Goal: Task Accomplishment & Management: Use online tool/utility

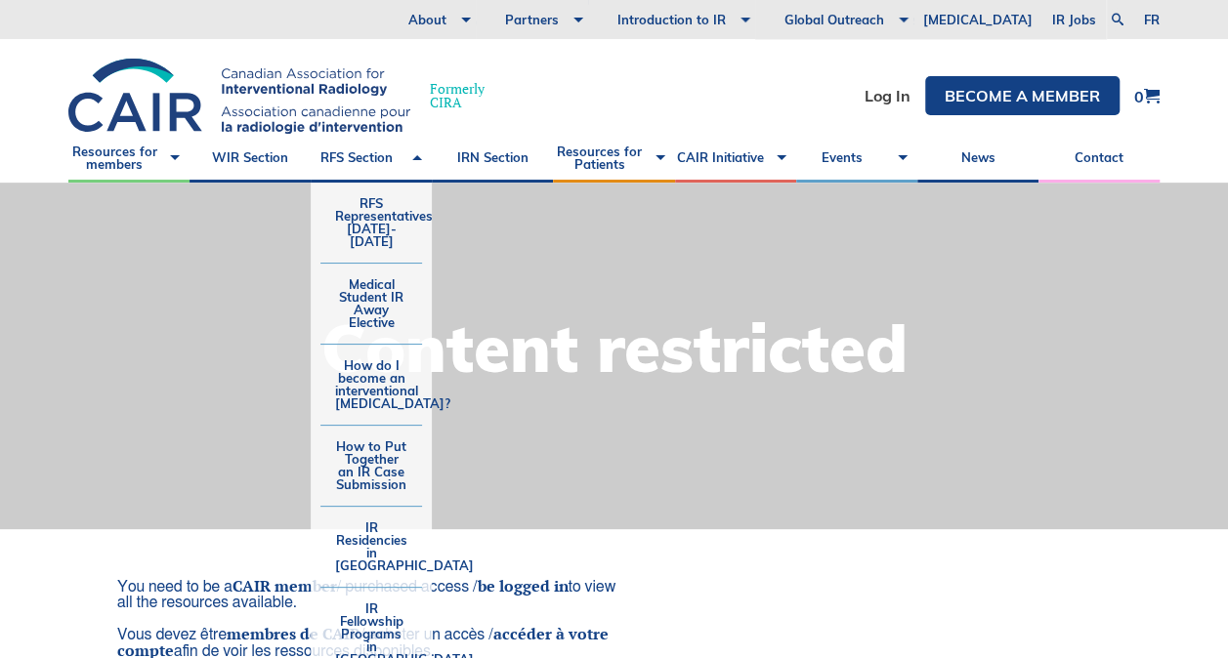
scroll to position [391, 0]
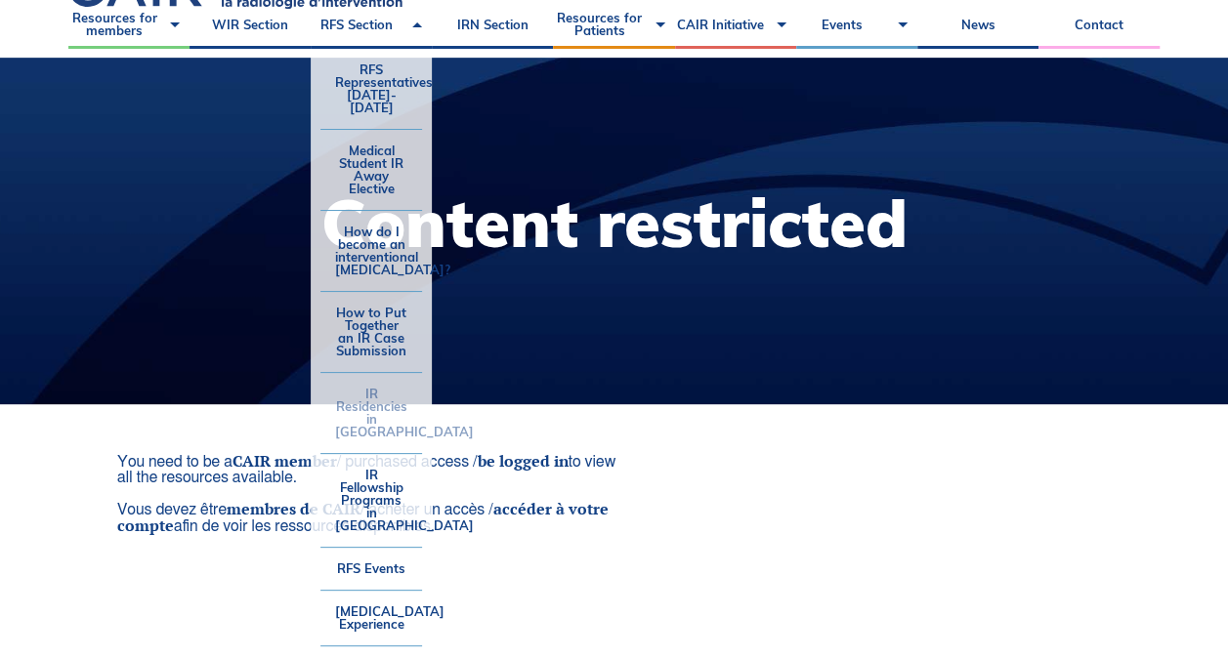
scroll to position [195, 0]
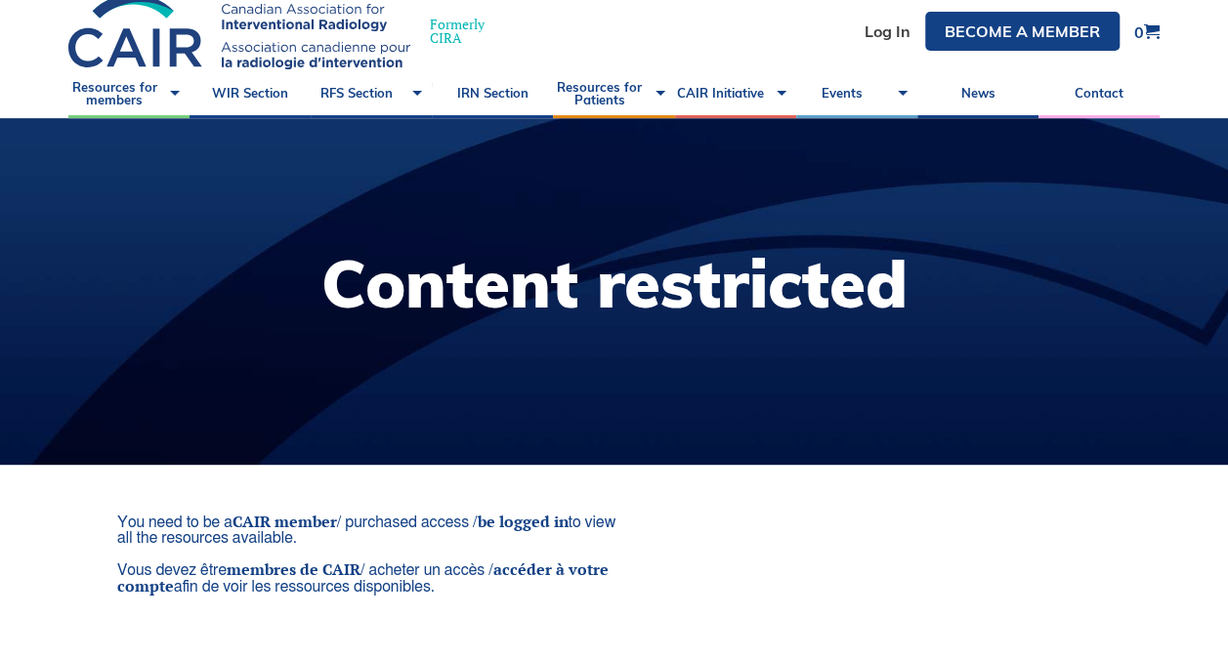
scroll to position [0, 0]
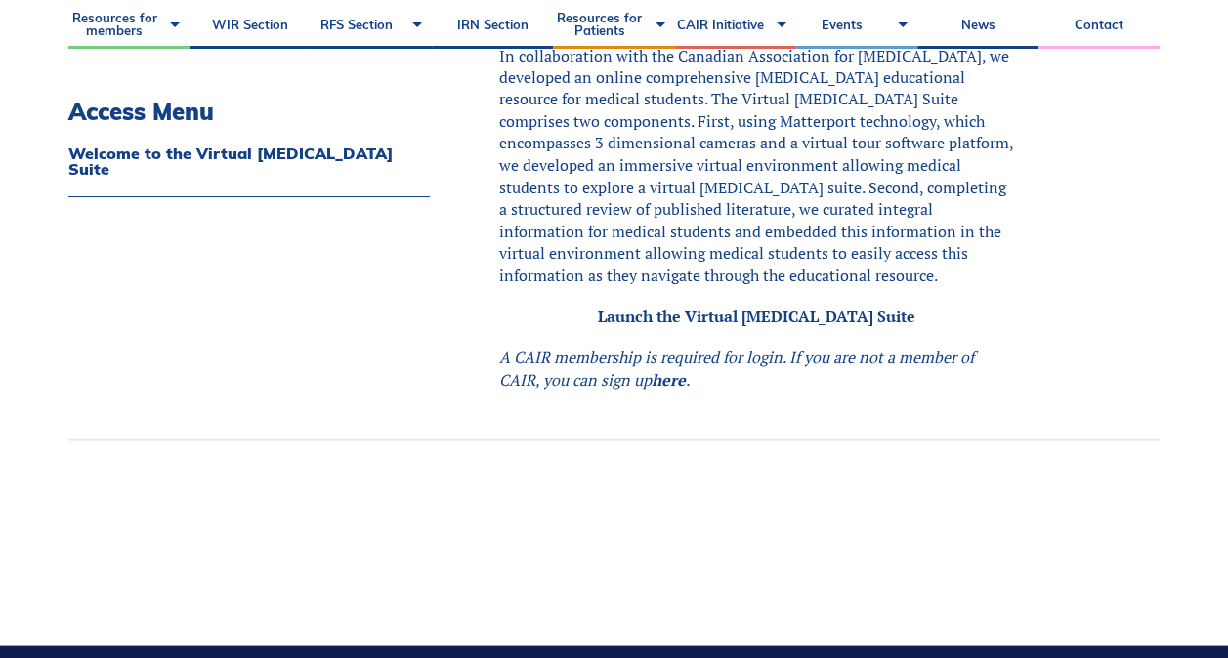
scroll to position [1660, 0]
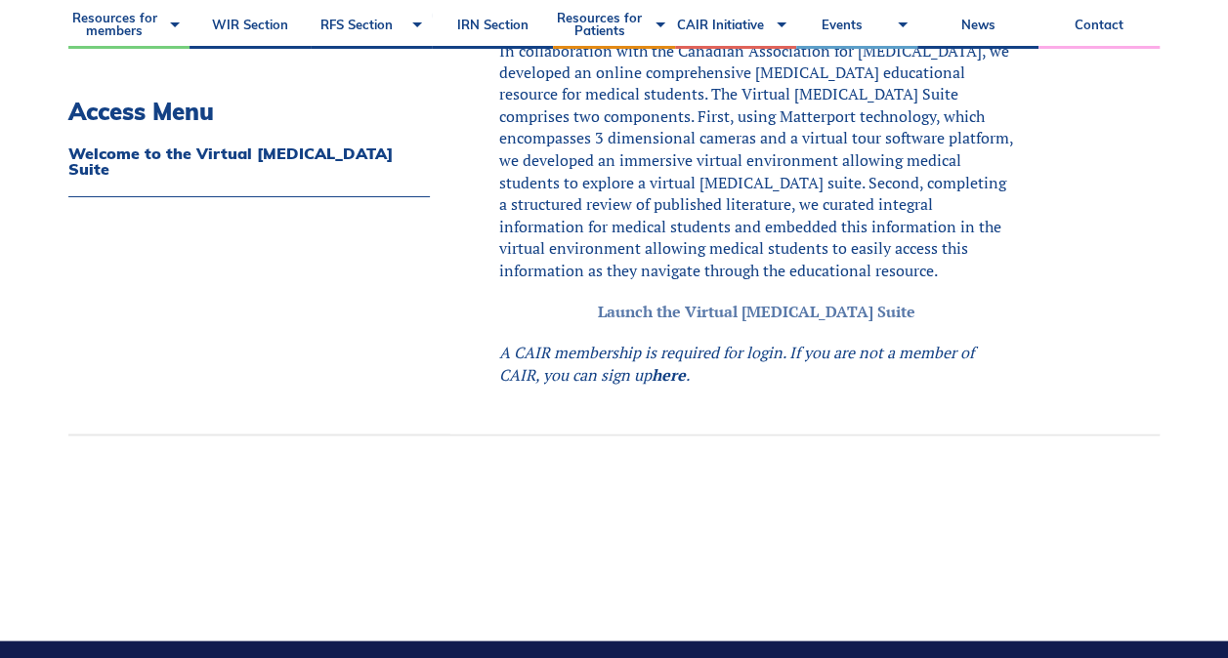
click at [703, 321] on link "Launch the Virtual Angiography Suite" at bounding box center [755, 310] width 317 height 21
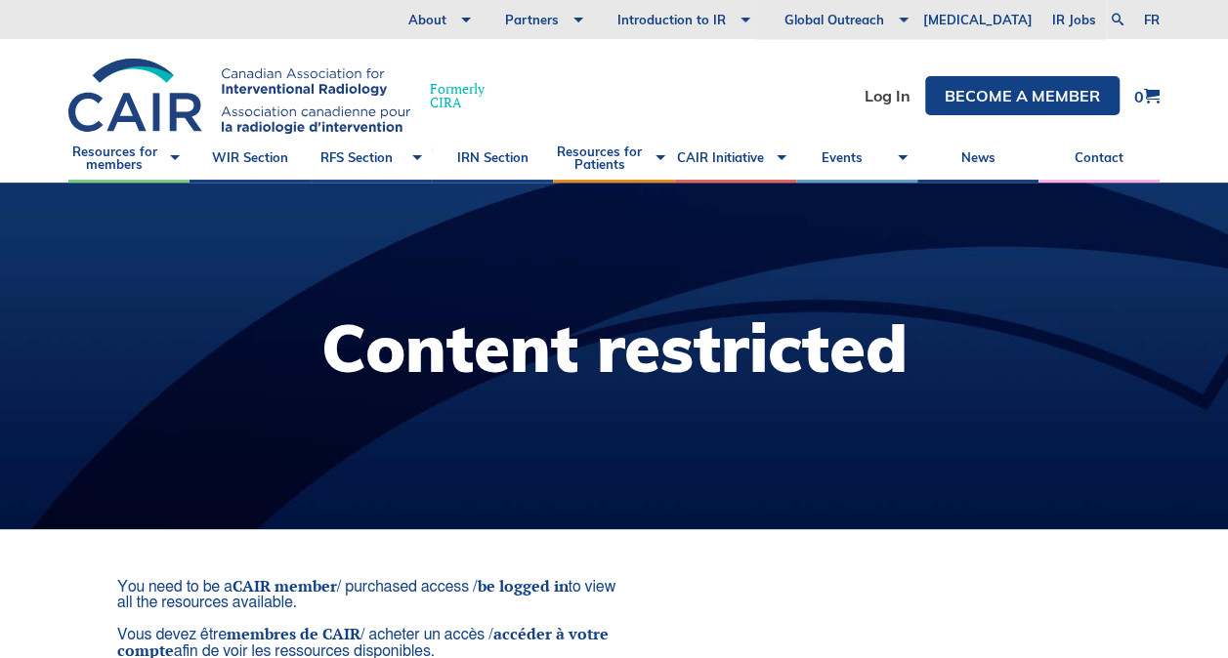
scroll to position [488, 0]
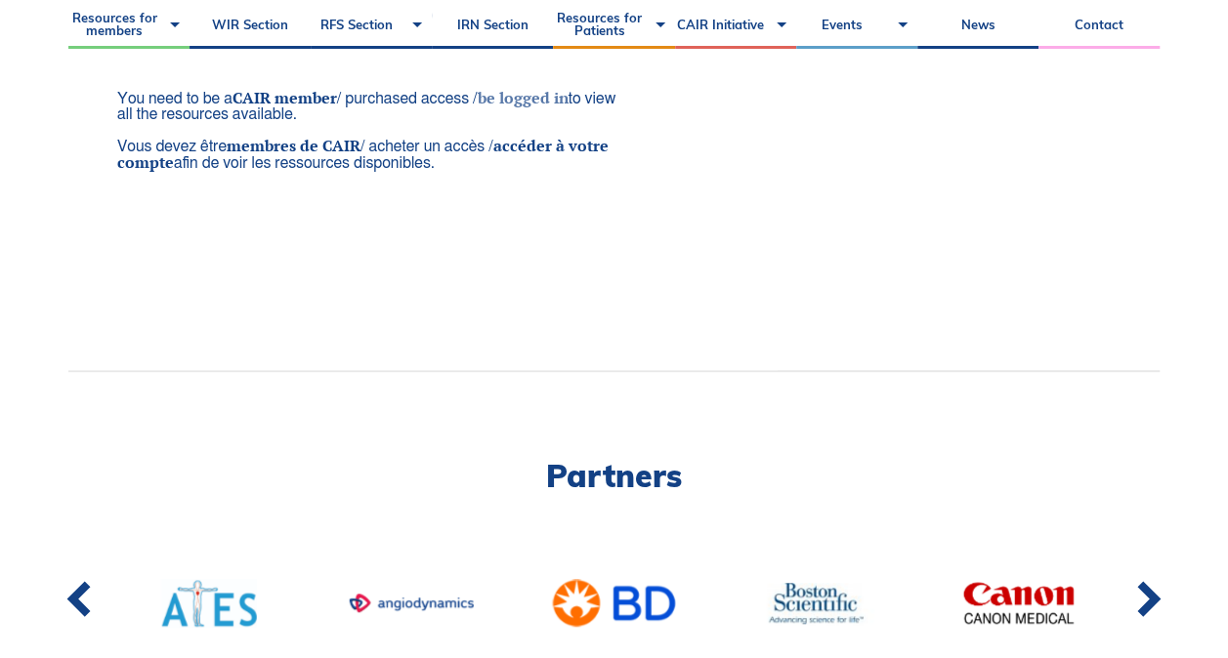
click at [539, 94] on link "be logged in" at bounding box center [522, 97] width 91 height 21
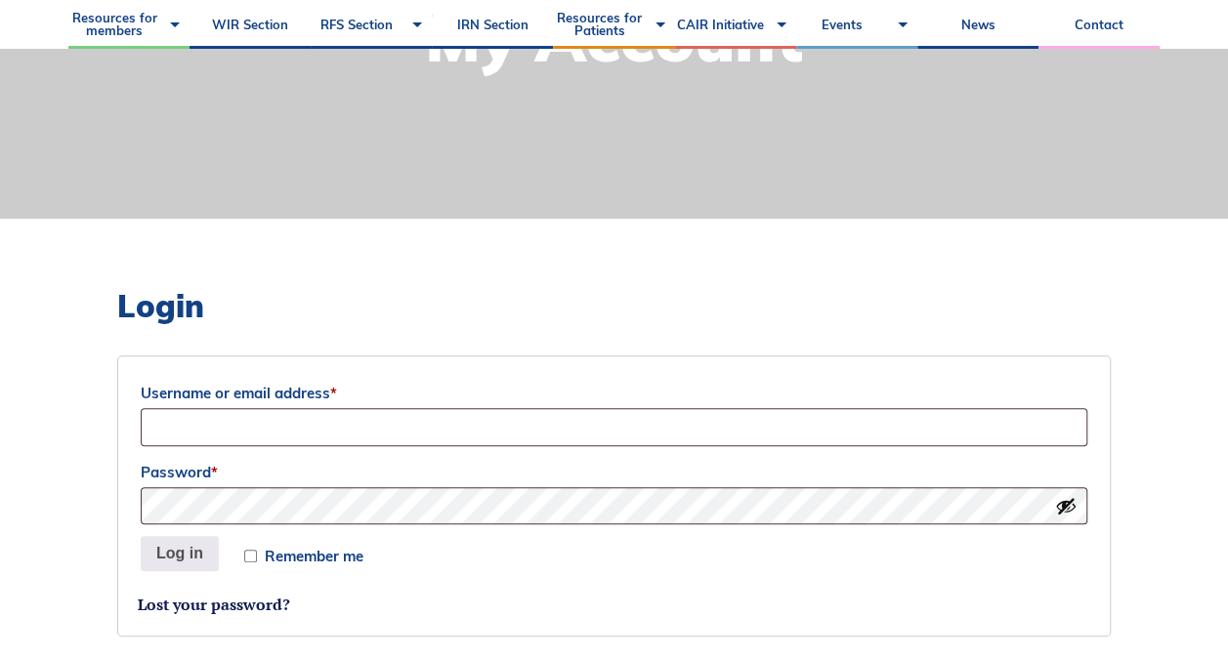
scroll to position [488, 0]
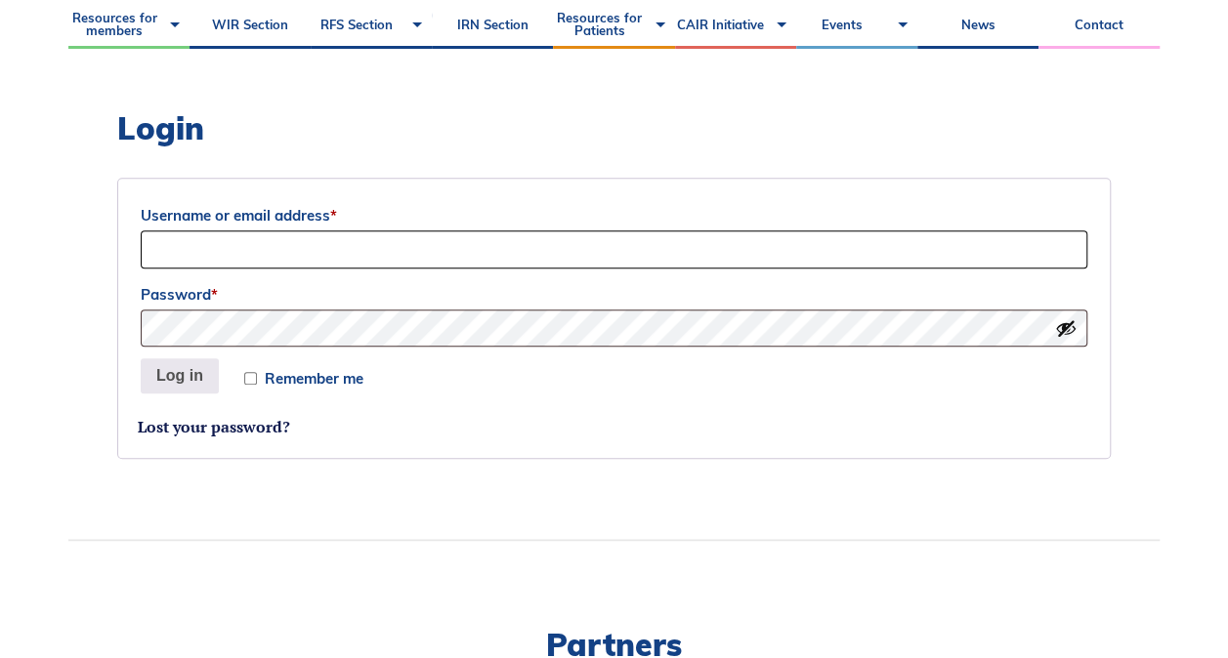
click at [373, 252] on input "Username or email address *" at bounding box center [614, 249] width 946 height 38
type input "kxie3@ualberta.ca"
click at [141, 358] on button "Log in" at bounding box center [180, 375] width 78 height 35
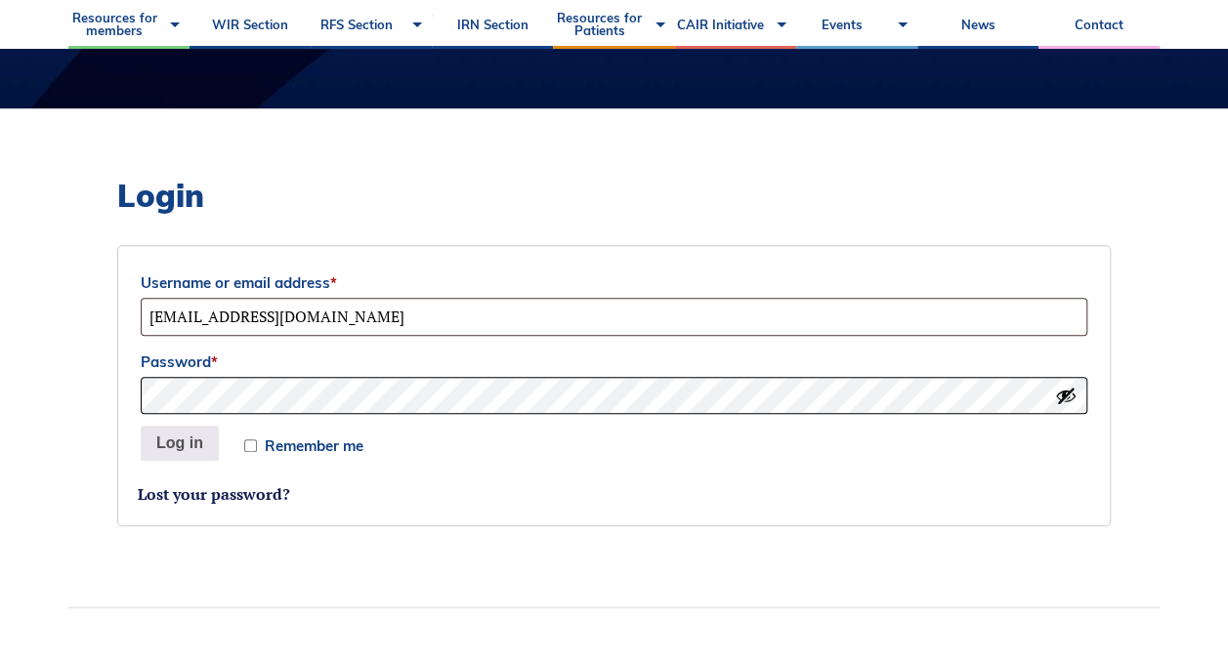
scroll to position [391, 0]
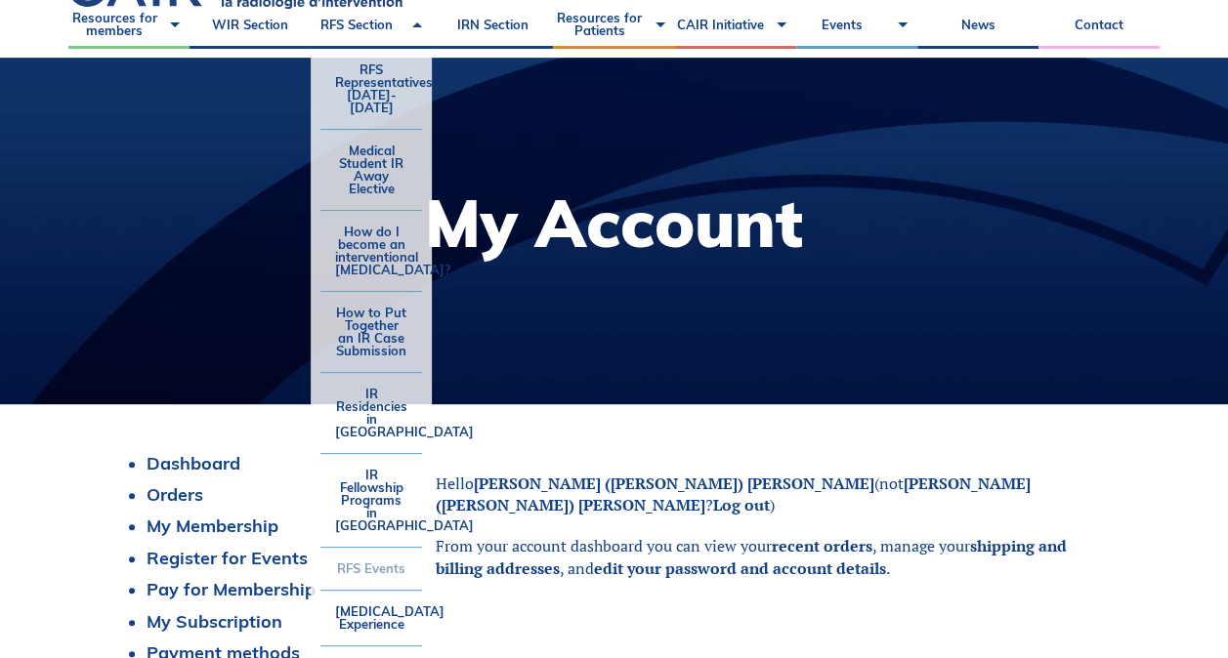
scroll to position [195, 0]
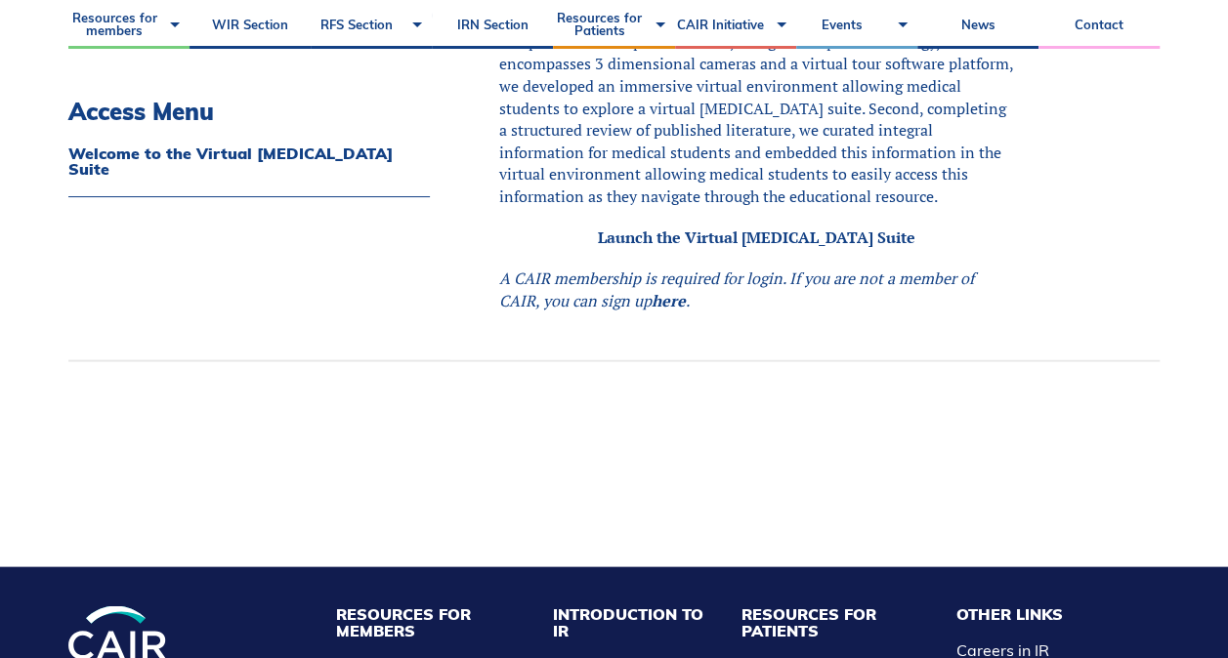
scroll to position [1855, 0]
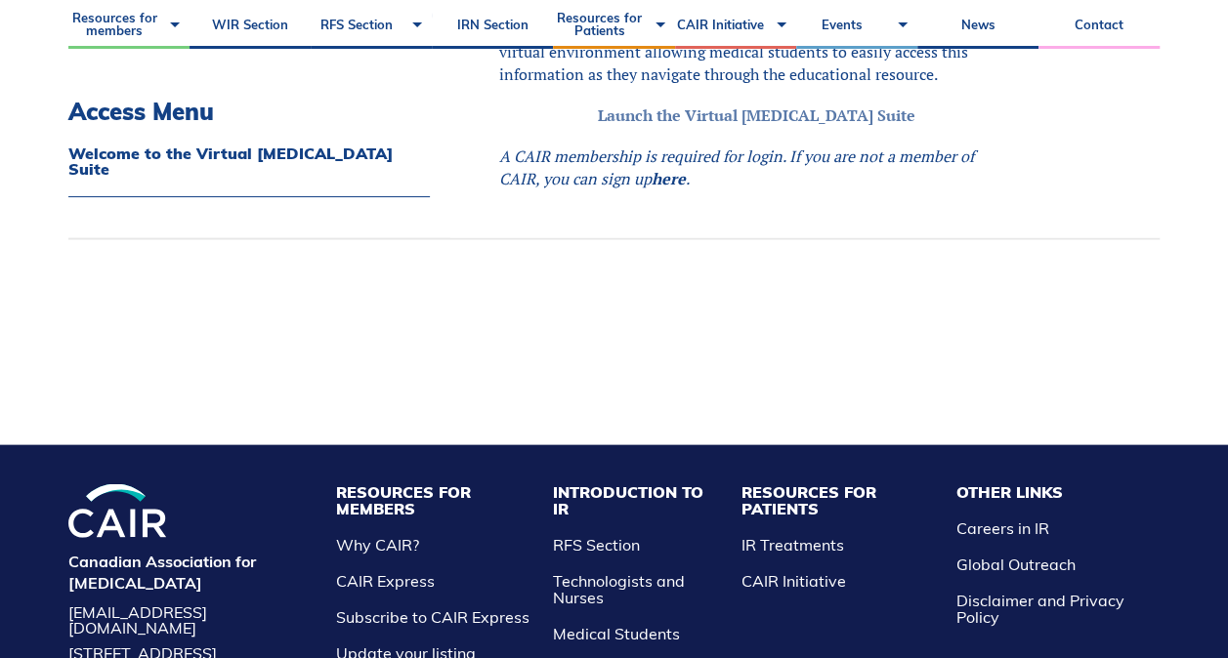
click at [717, 126] on link "Launch the Virtual Angiography Suite" at bounding box center [755, 114] width 317 height 21
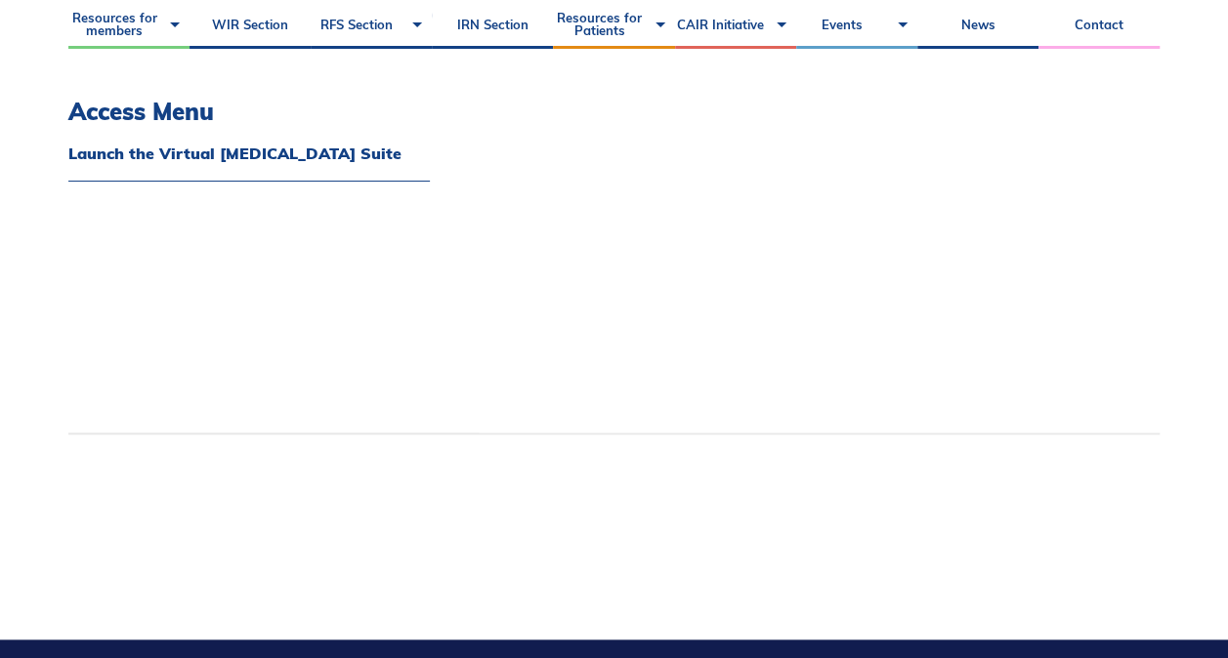
scroll to position [391, 0]
